Goal: Find specific page/section: Find specific page/section

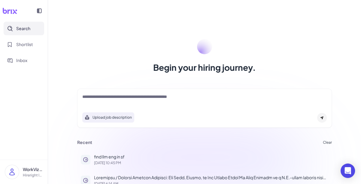
click at [143, 97] on textarea at bounding box center [204, 97] width 245 height 7
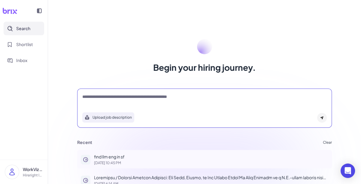
click at [112, 163] on p "Sep 4, 2025, 10:45 PM" at bounding box center [211, 163] width 235 height 4
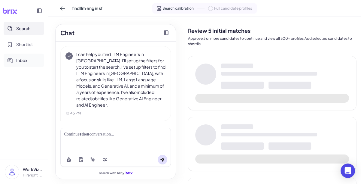
scroll to position [24, 0]
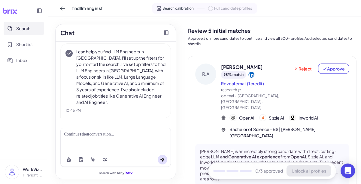
click at [191, 16] on div "find llm eng in sf Search calibration Full candidate profiles" at bounding box center [204, 8] width 313 height 17
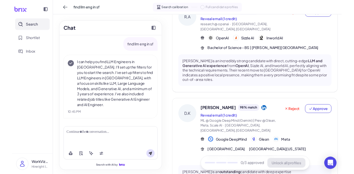
scroll to position [0, 0]
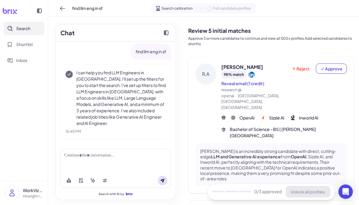
click at [39, 9] on icon at bounding box center [39, 10] width 5 height 5
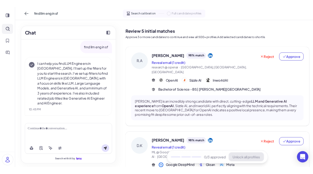
scroll to position [24, 0]
